Goal: Find specific fact: Find specific fact

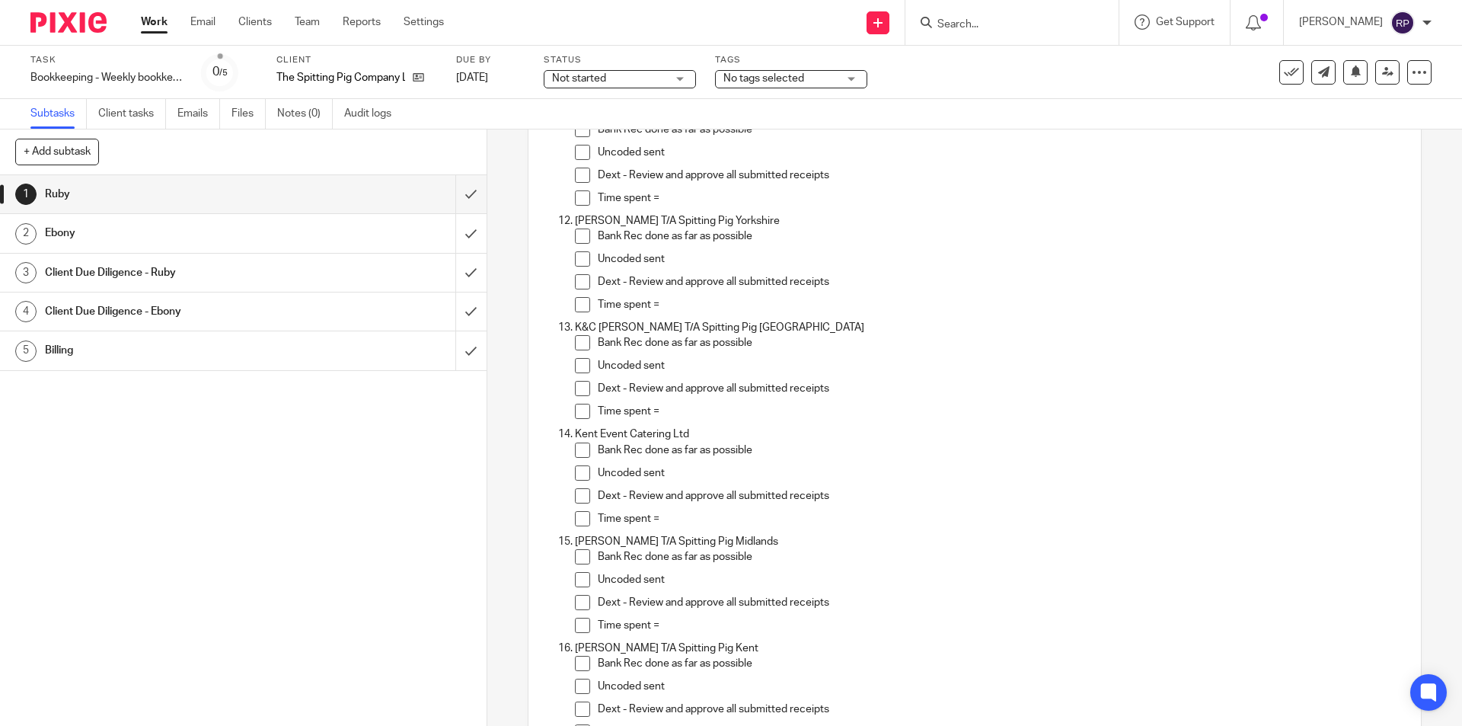
scroll to position [1295, 0]
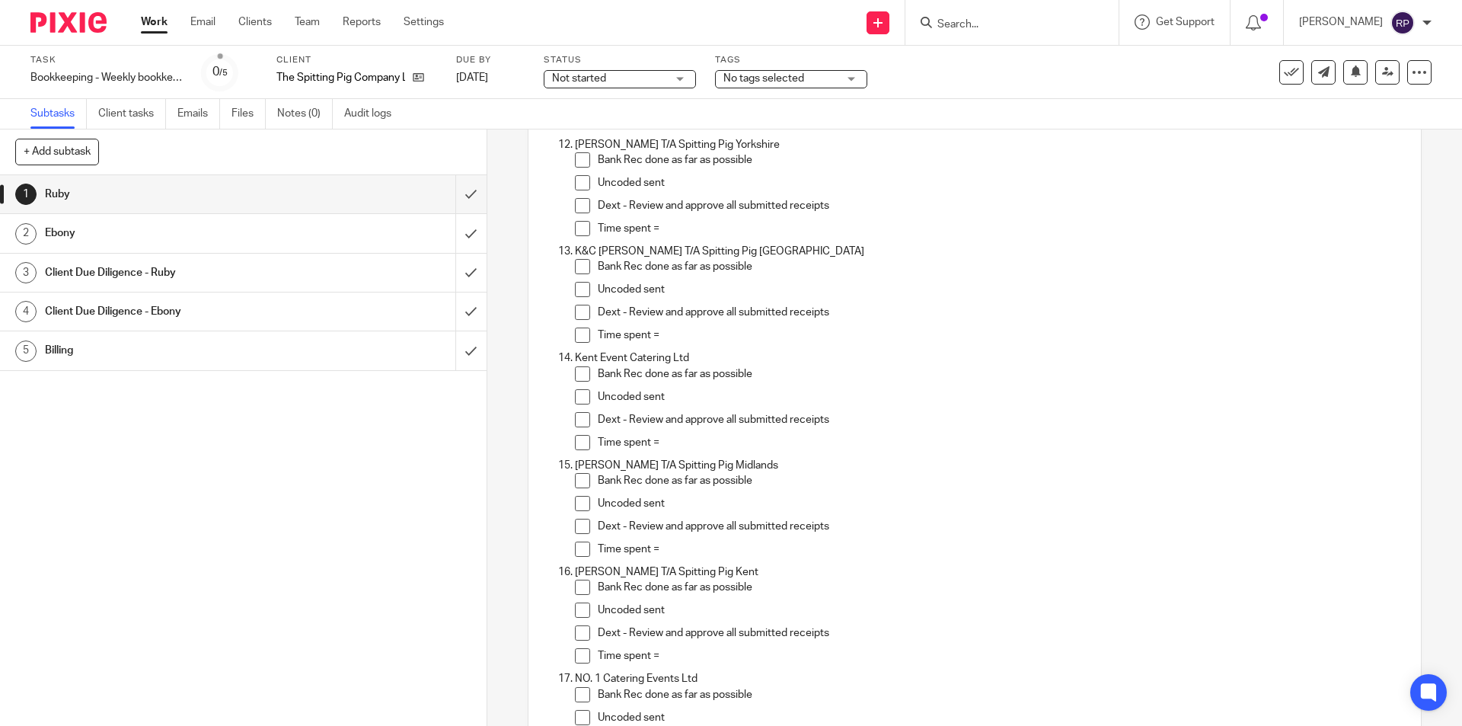
click at [581, 369] on span at bounding box center [582, 373] width 15 height 15
click at [569, 398] on ol "[PERSON_NAME] Ltd Dext - Review and approve all submitted receipts Bank Rec don…" at bounding box center [975, 404] width 860 height 2884
click at [578, 398] on span at bounding box center [582, 396] width 15 height 15
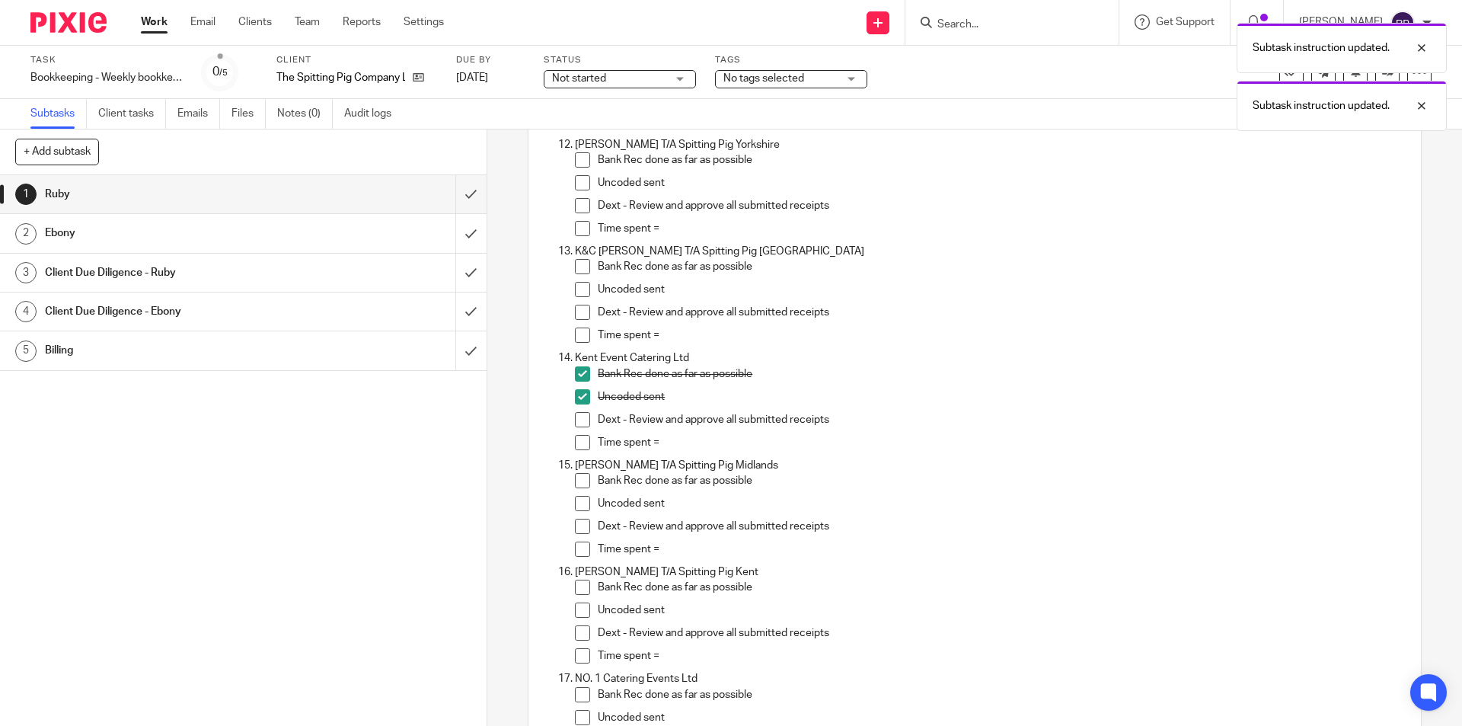
click at [577, 420] on span at bounding box center [582, 419] width 15 height 15
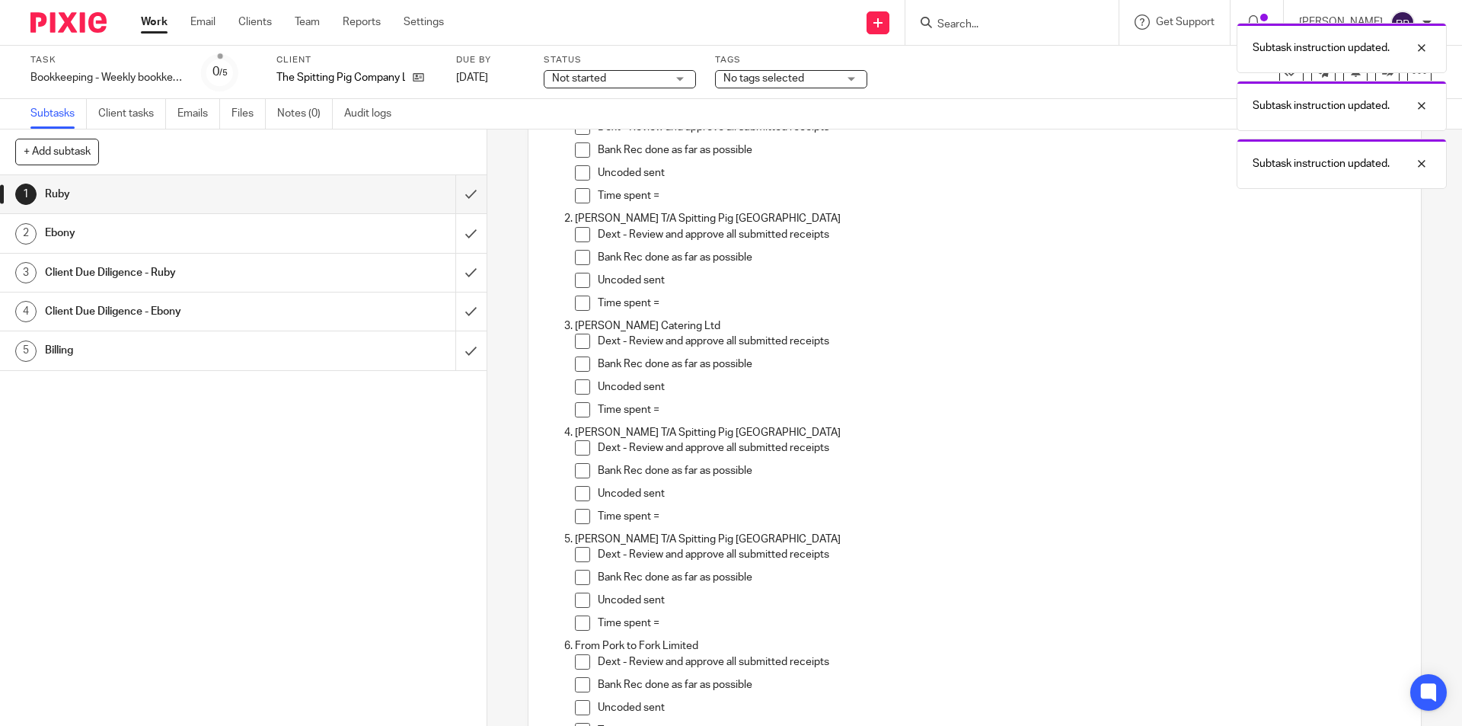
scroll to position [0, 0]
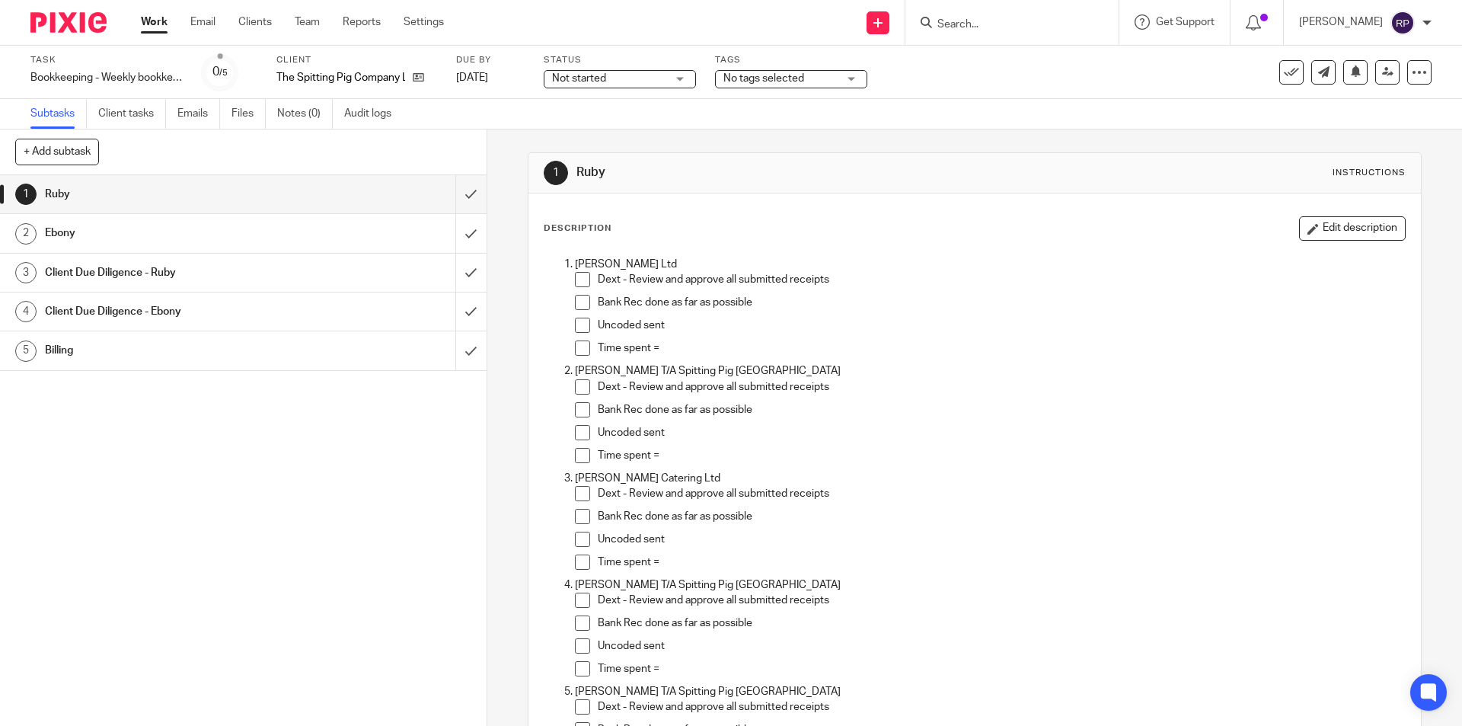
click at [577, 280] on span at bounding box center [582, 279] width 15 height 15
click at [580, 307] on span at bounding box center [582, 302] width 15 height 15
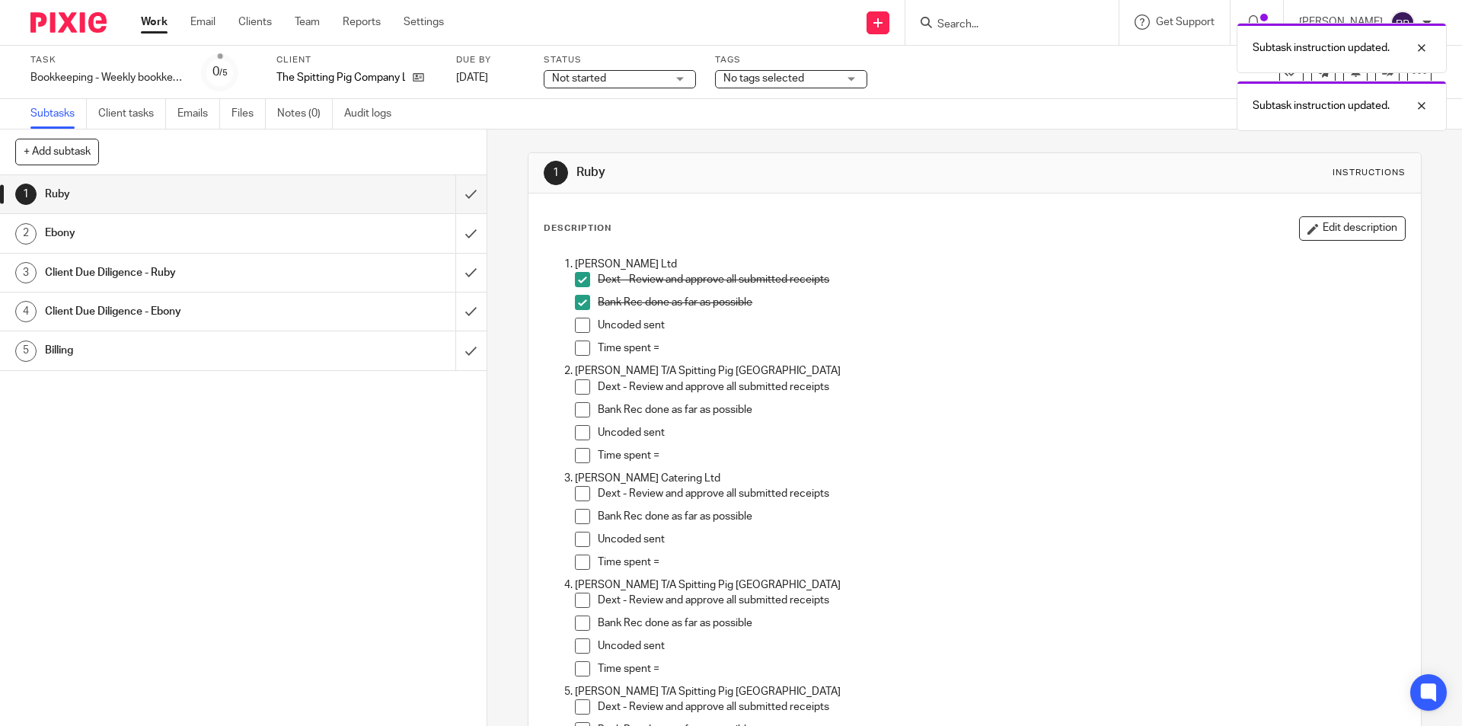
click at [578, 324] on span at bounding box center [582, 325] width 15 height 15
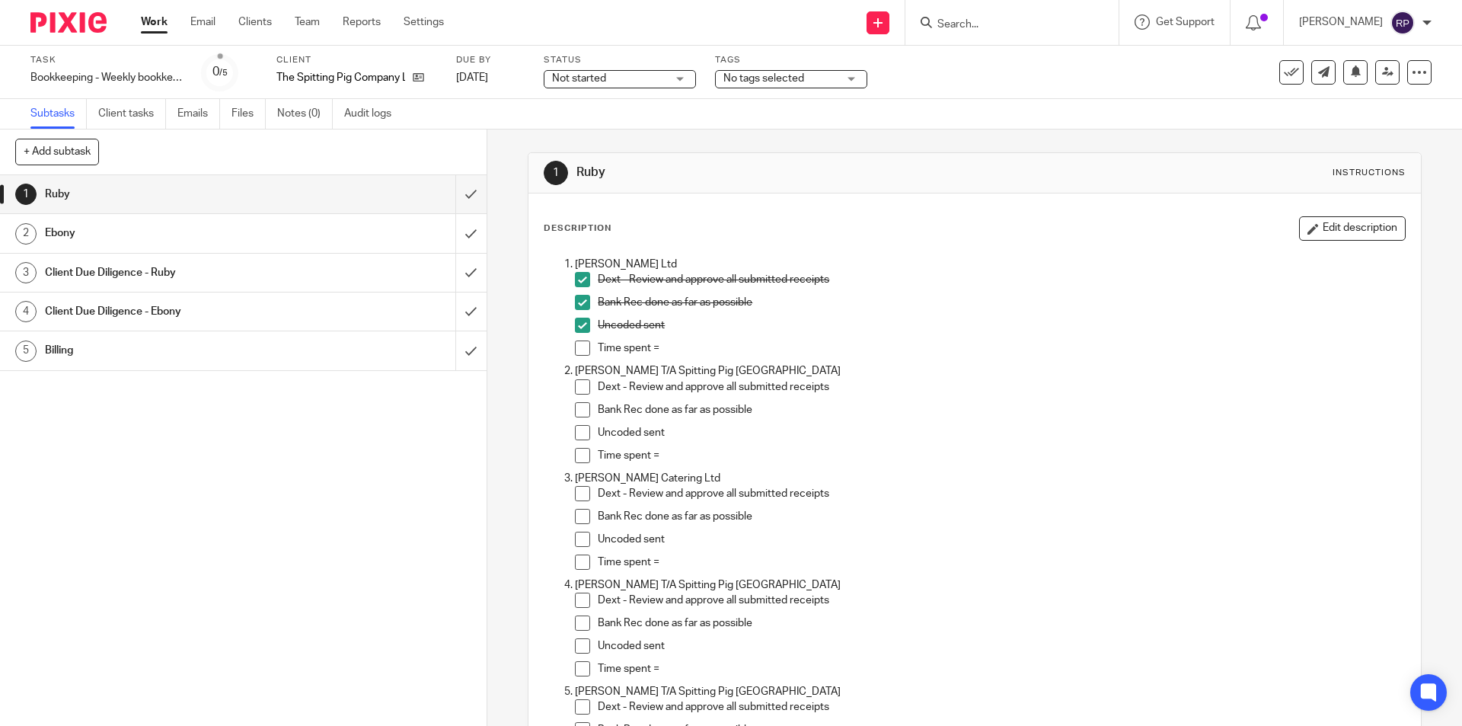
click at [580, 381] on span at bounding box center [582, 386] width 15 height 15
click at [575, 409] on span at bounding box center [582, 409] width 15 height 15
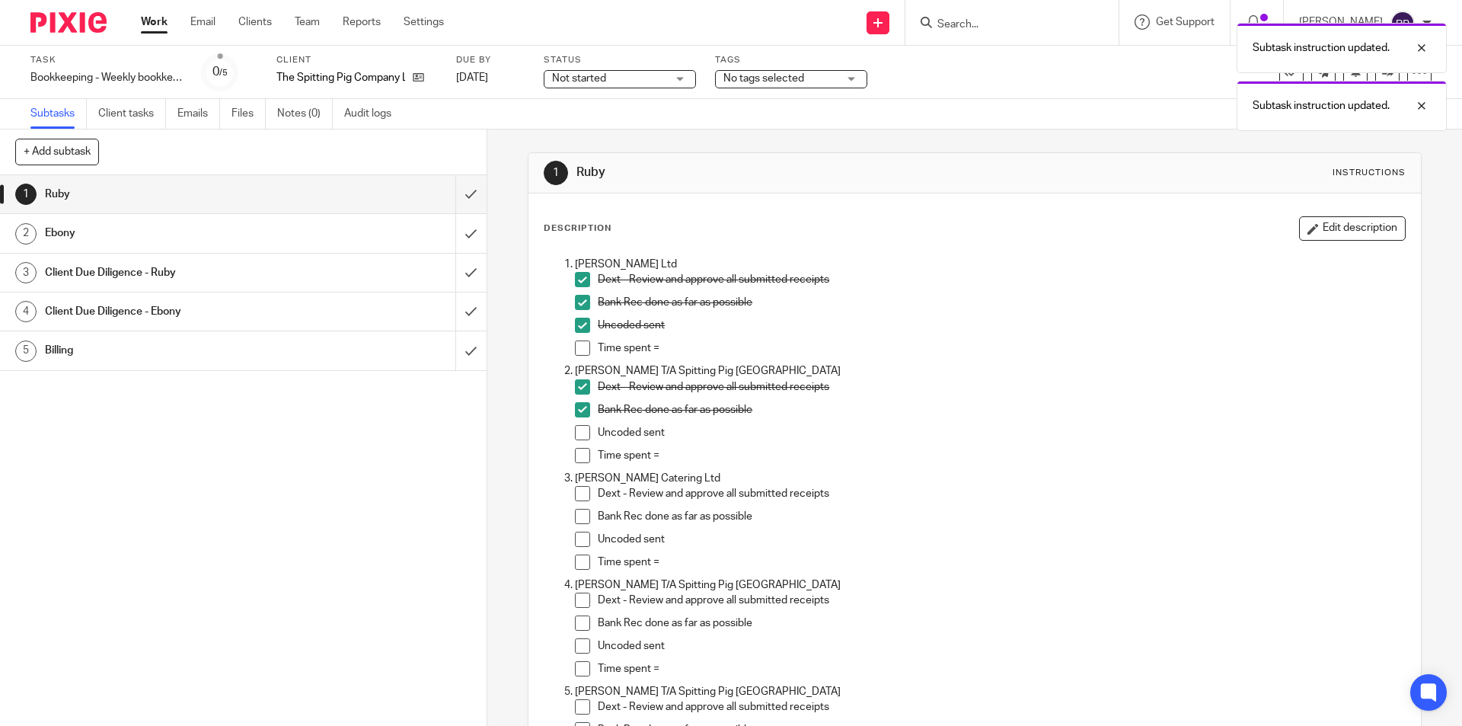
click at [576, 434] on span at bounding box center [582, 432] width 15 height 15
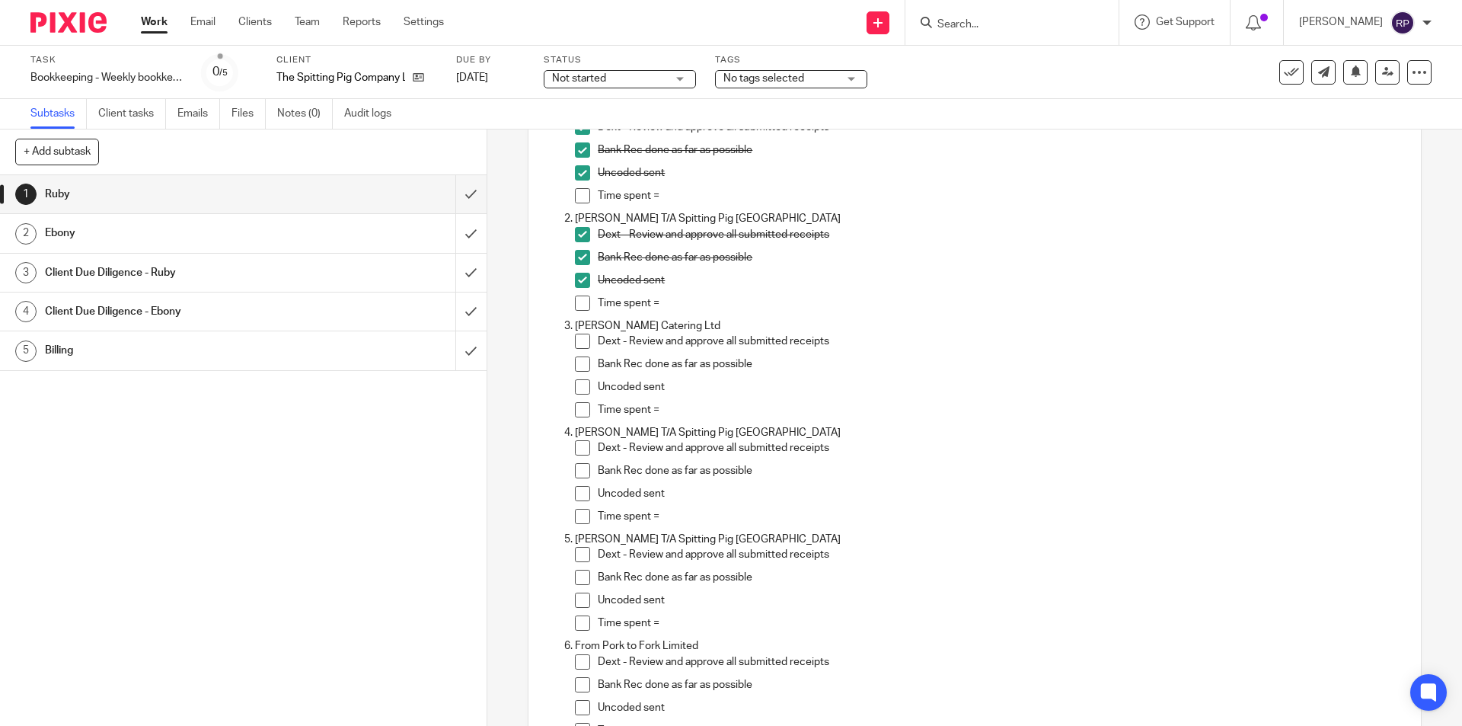
click at [1048, 28] on input "Search" at bounding box center [1004, 25] width 137 height 14
type input "arthur"
click at [1036, 98] on div "Arthur Henry Catering Ltd Samantha Sheldon < info@spittingpigderbyshire.co.uk >…" at bounding box center [1067, 72] width 293 height 72
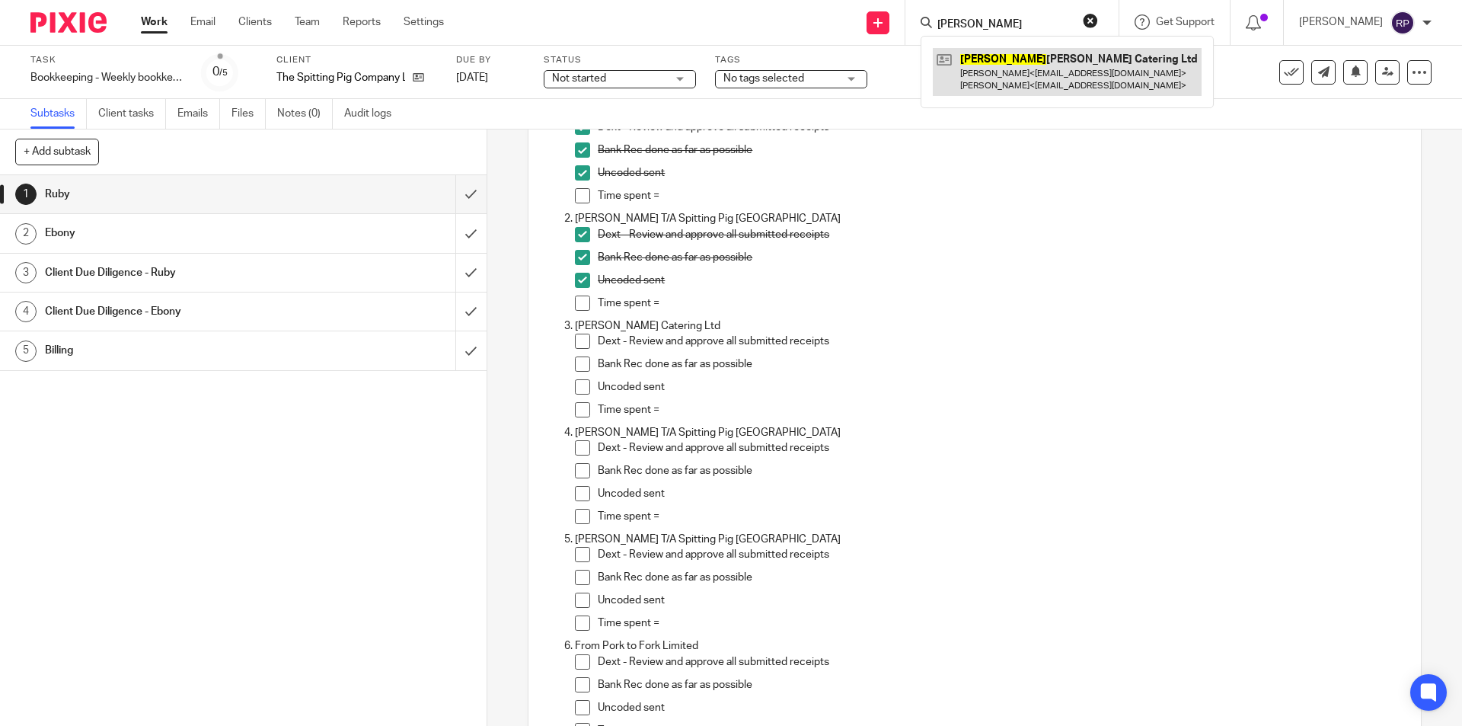
click at [1034, 79] on link at bounding box center [1067, 71] width 269 height 47
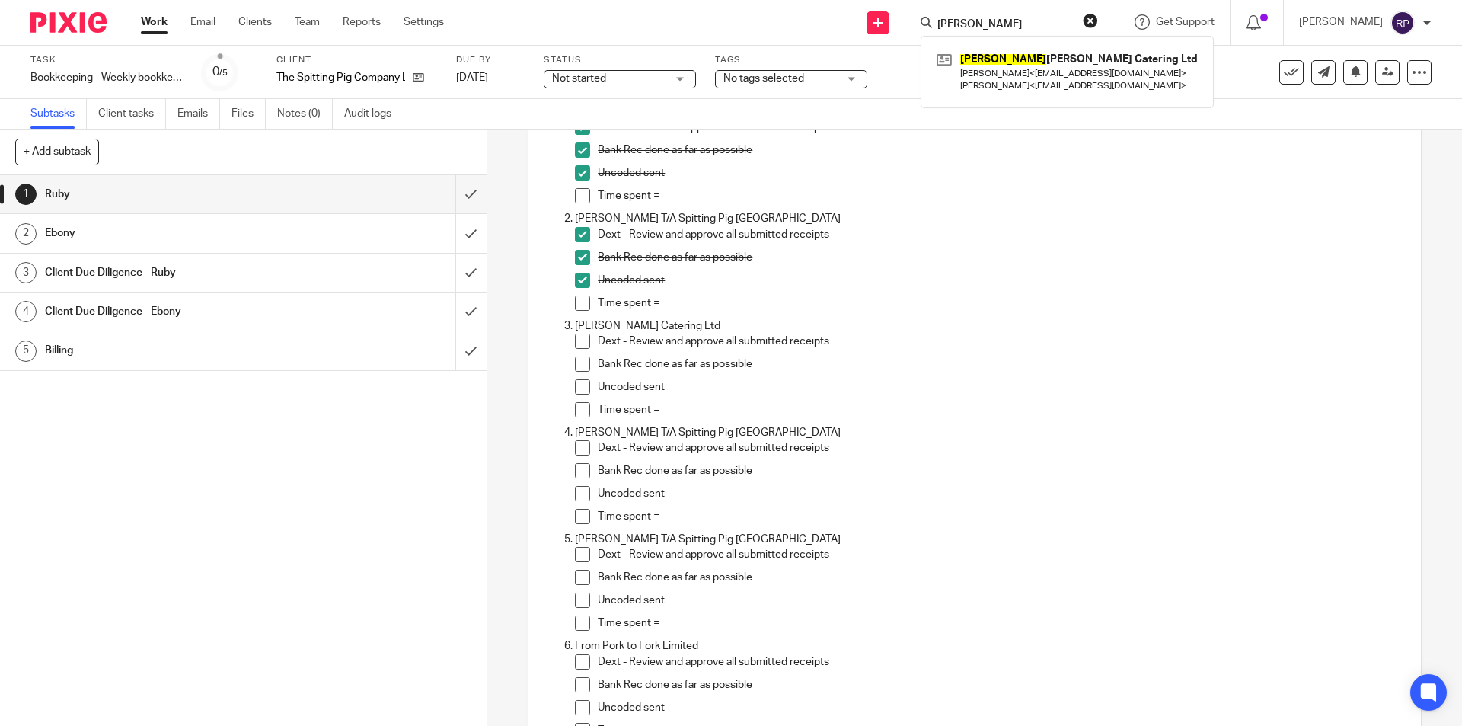
click at [581, 344] on span at bounding box center [582, 341] width 15 height 15
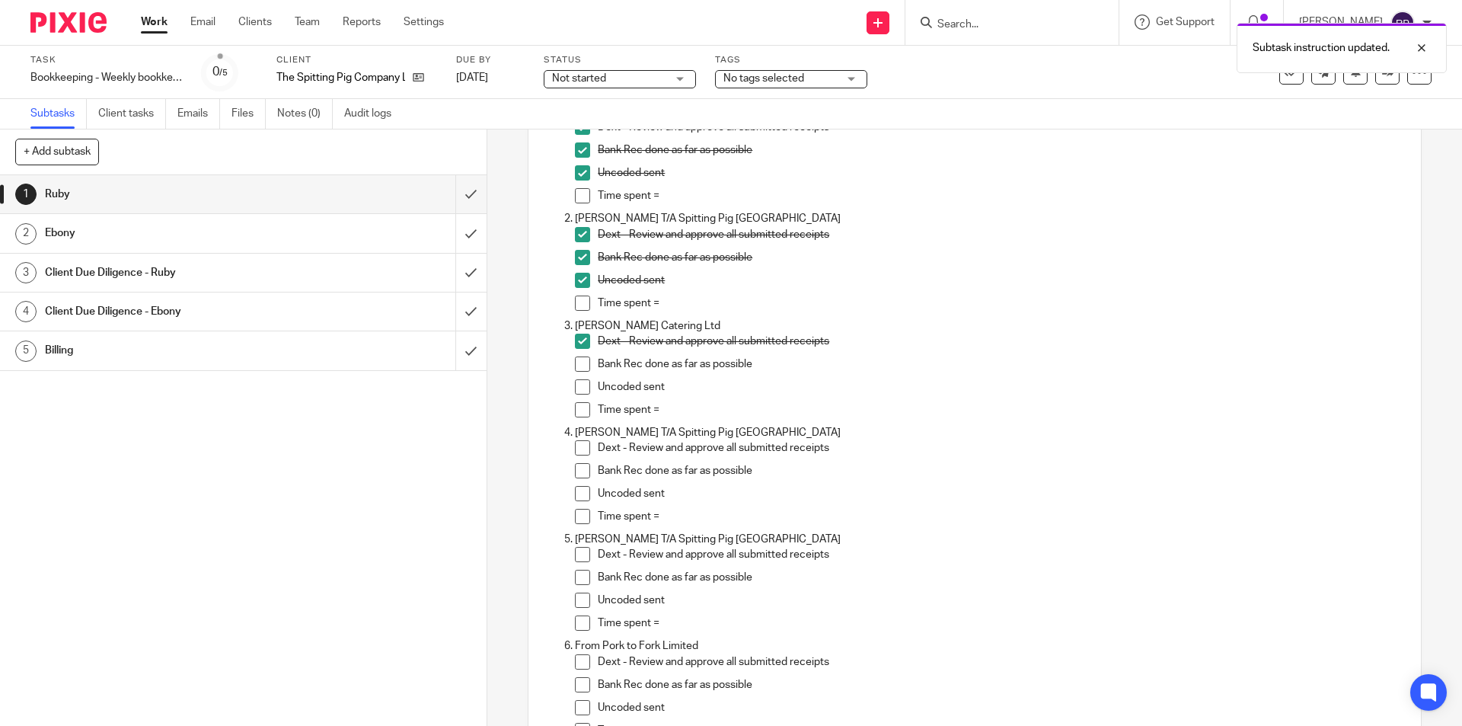
click at [580, 377] on li "Bank Rec done as far as possible" at bounding box center [989, 367] width 829 height 23
click at [579, 369] on span at bounding box center [582, 363] width 15 height 15
click at [577, 383] on span at bounding box center [582, 386] width 15 height 15
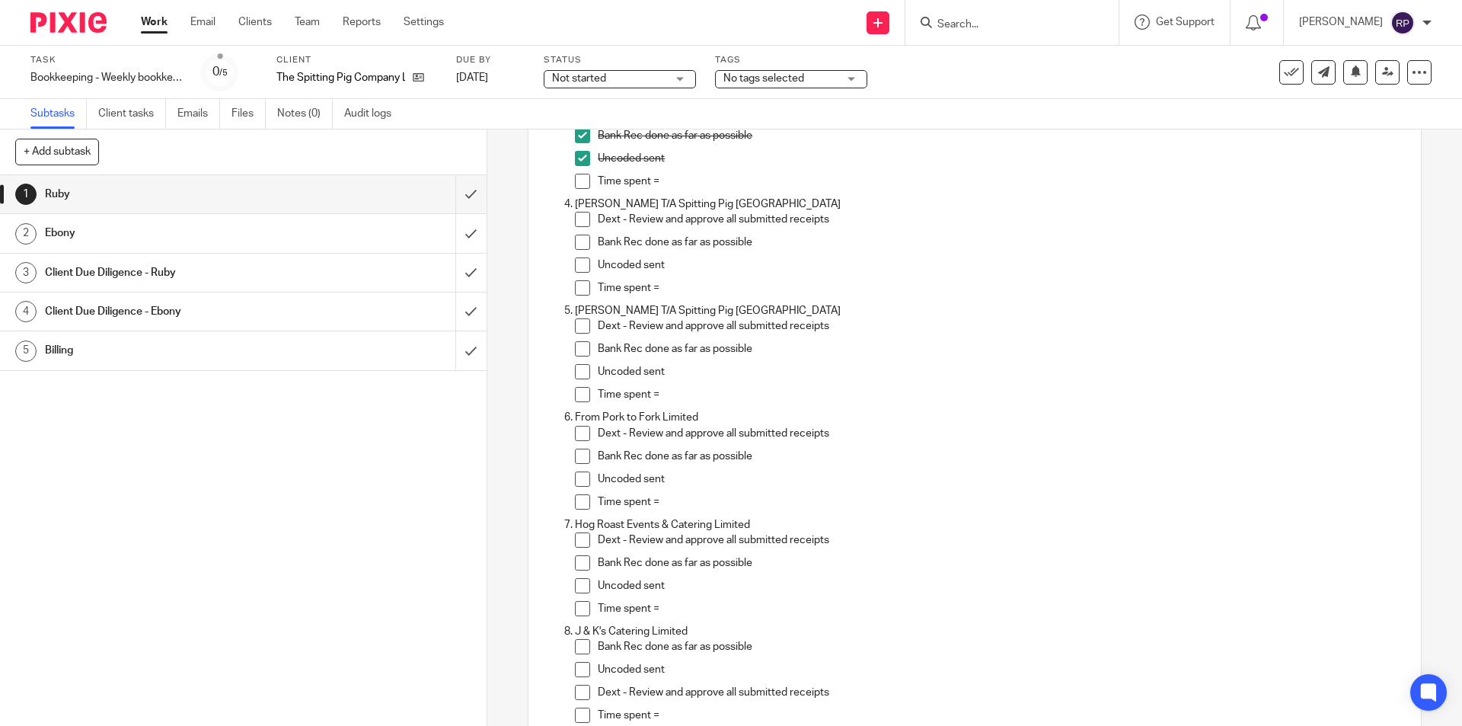
scroll to position [457, 0]
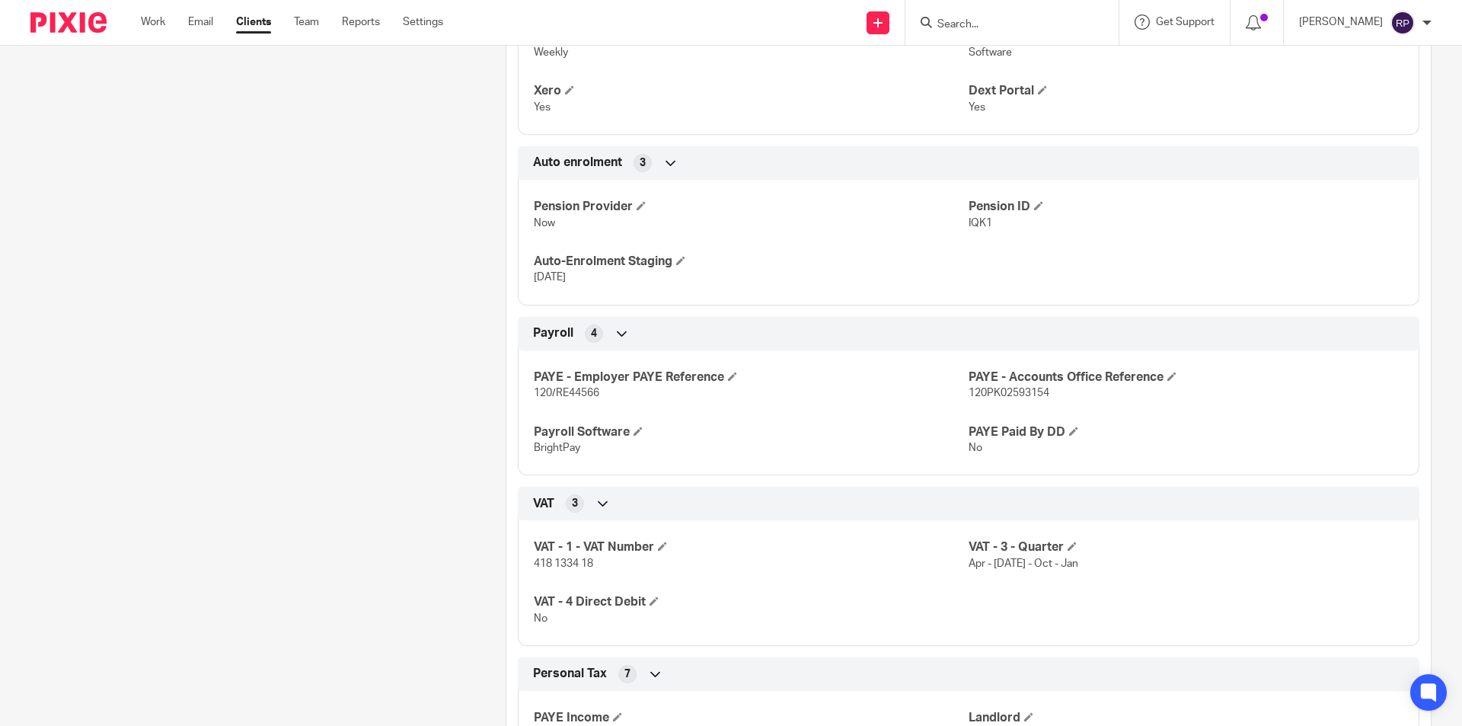
scroll to position [1676, 0]
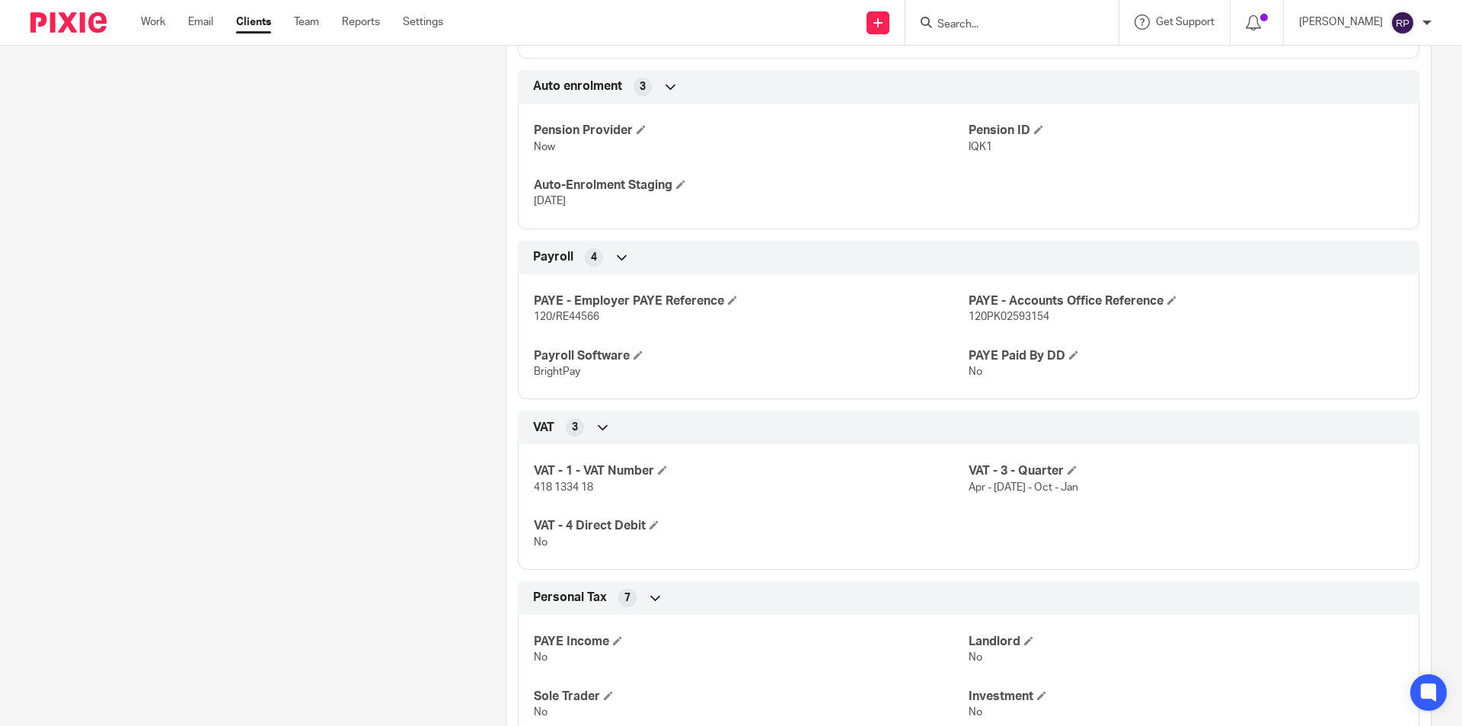
click at [593, 477] on div "VAT - 1 - VAT Number 418 1334 18 VAT - 3 - Quarter Apr - [DATE] - Oct - Jan VAT…" at bounding box center [969, 501] width 902 height 137
drag, startPoint x: 590, startPoint y: 468, endPoint x: 521, endPoint y: 472, distance: 69.5
click at [521, 472] on div "VAT - 1 - VAT Number 418 1334 18 VAT - 3 - Quarter Apr - [DATE] - Oct - Jan VAT…" at bounding box center [969, 501] width 902 height 137
copy span "418 1334 18"
